Goal: Information Seeking & Learning: Learn about a topic

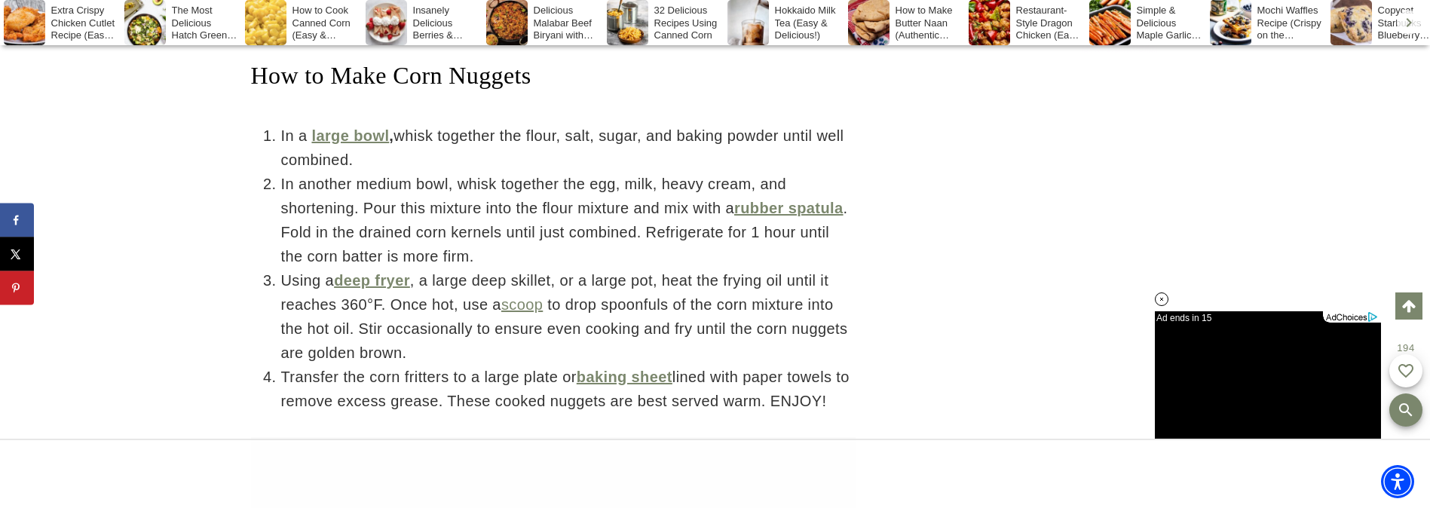
drag, startPoint x: 656, startPoint y: 351, endPoint x: 512, endPoint y: 320, distance: 147.4
drag, startPoint x: 512, startPoint y: 320, endPoint x: 854, endPoint y: 246, distance: 349.9
click at [854, 246] on li "In another medium bowl, whisk together the egg, milk, heavy cream, and shorteni…" at bounding box center [568, 220] width 574 height 96
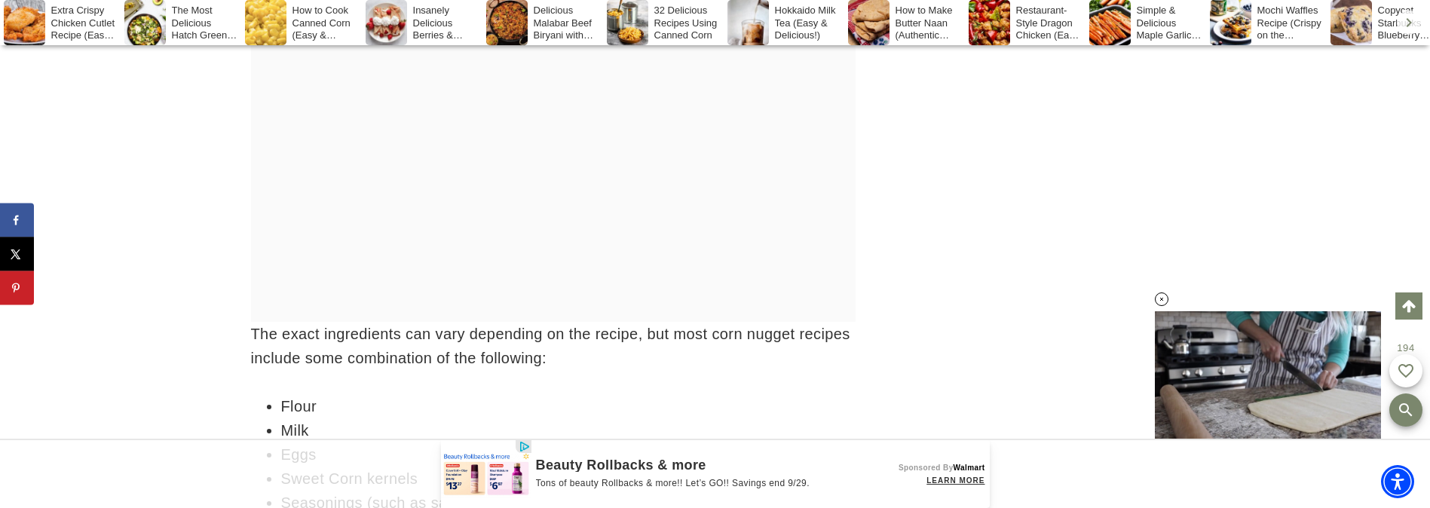
scroll to position [12426, 0]
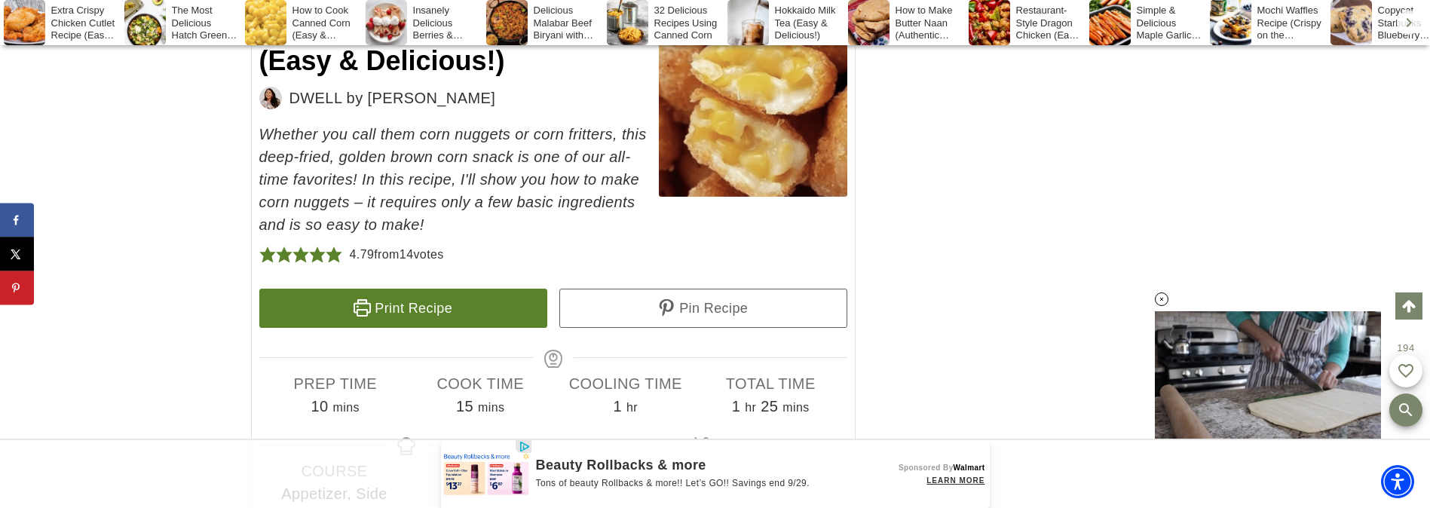
click at [511, 307] on link "Print Recipe" at bounding box center [403, 308] width 288 height 39
